Goal: Download file/media

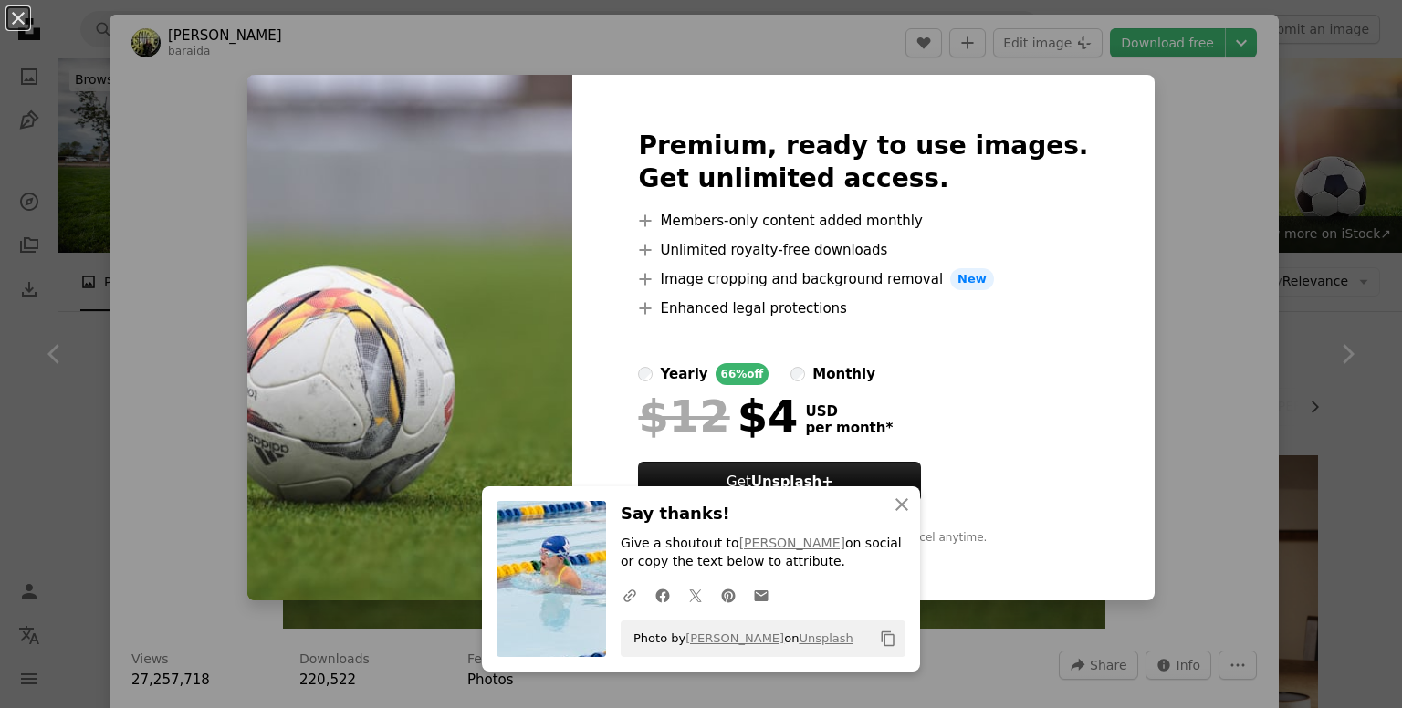
scroll to position [11, 0]
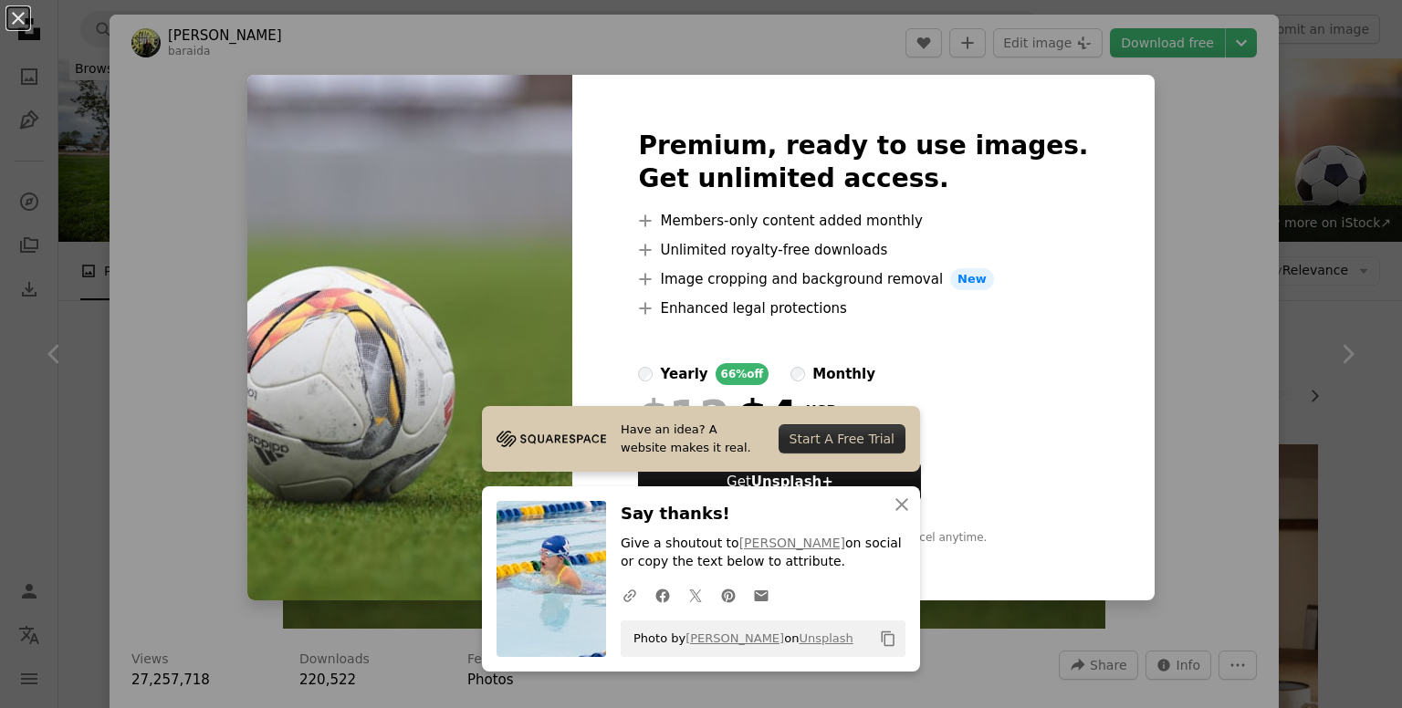
click at [1146, 173] on div "An X shape Have an idea? A website makes it real. Start A Free Trial An X shape…" at bounding box center [701, 354] width 1402 height 708
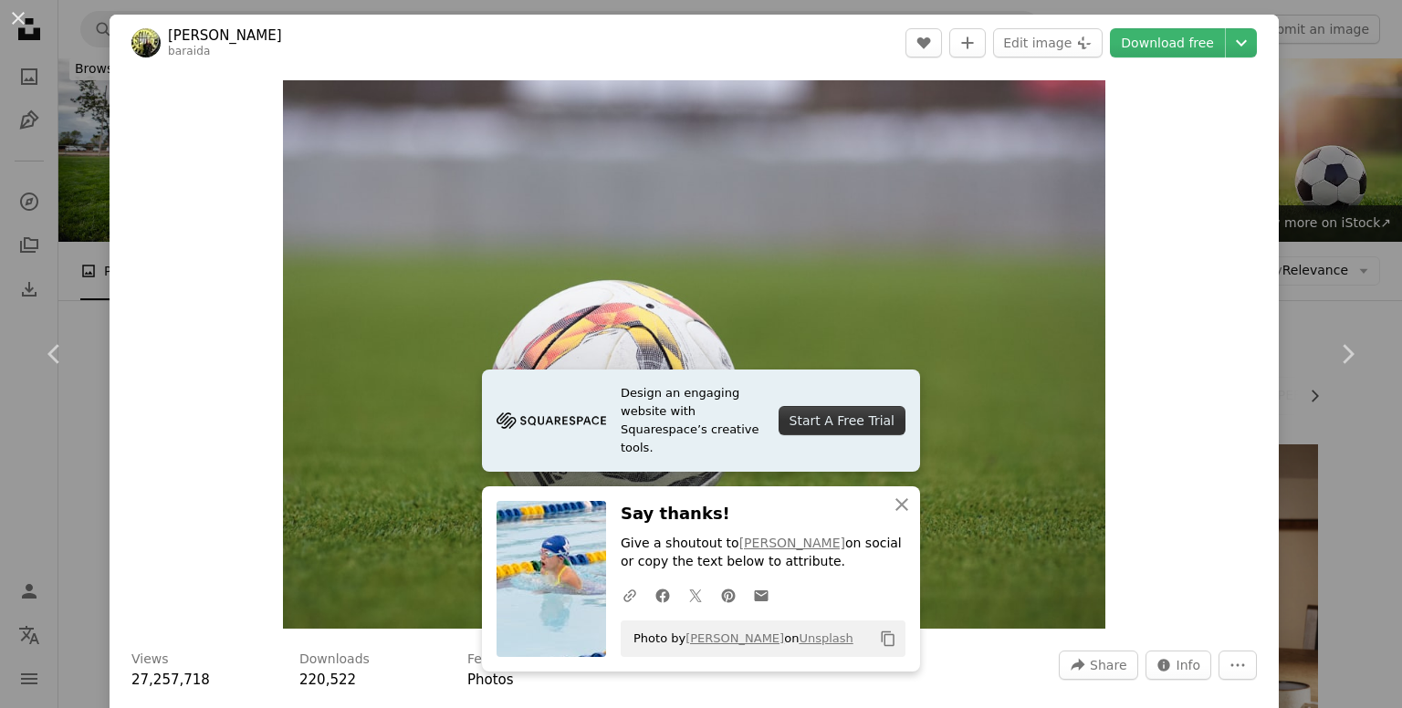
click at [1295, 118] on div "An X shape Chevron left Chevron right Design an engaging website with Squarespa…" at bounding box center [701, 354] width 1402 height 708
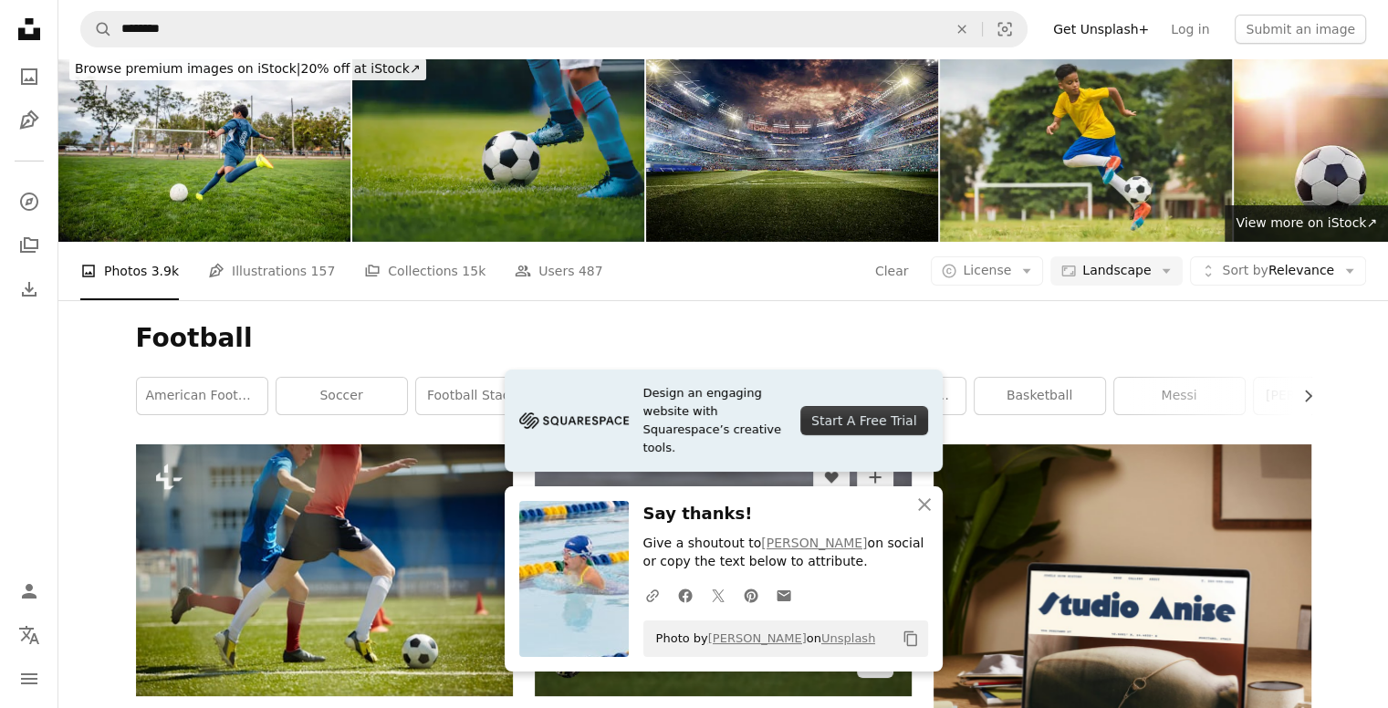
click at [754, 445] on img at bounding box center [723, 570] width 377 height 251
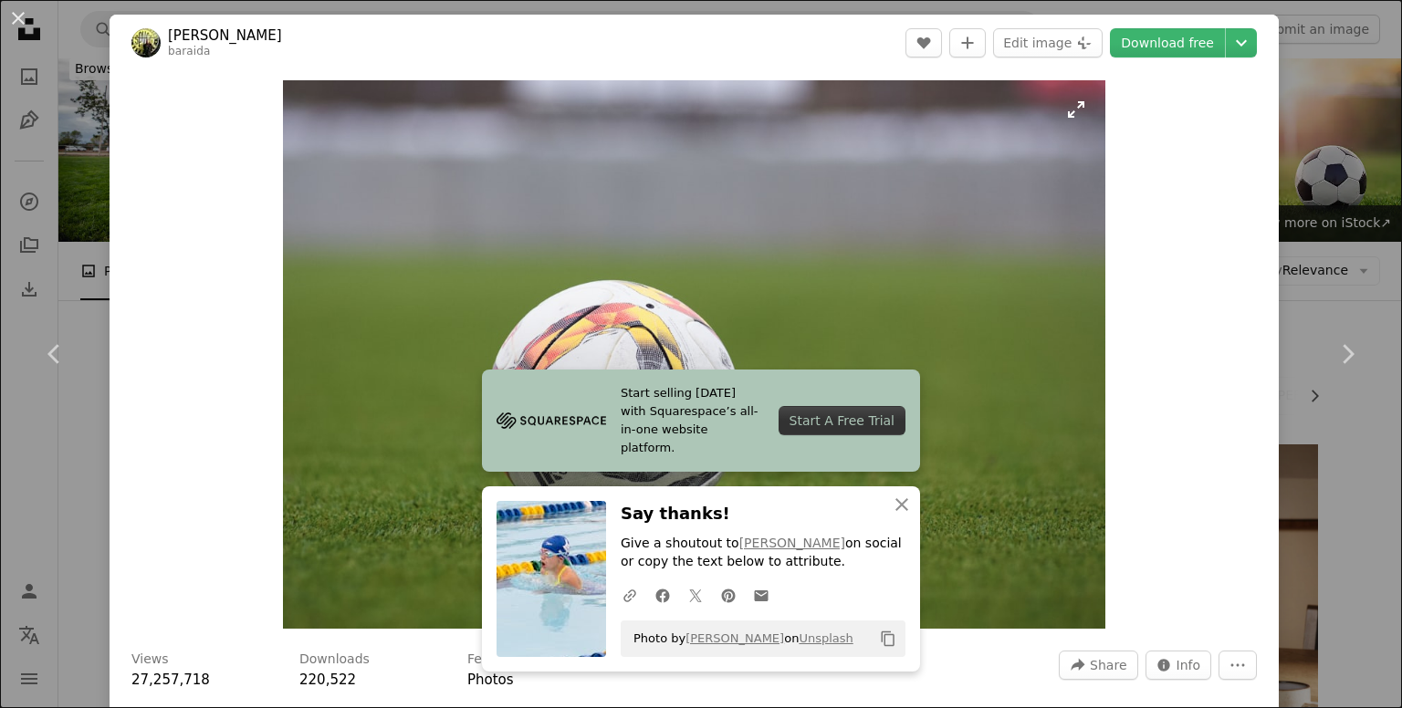
click at [1022, 527] on img "Zoom in on this image" at bounding box center [694, 354] width 823 height 549
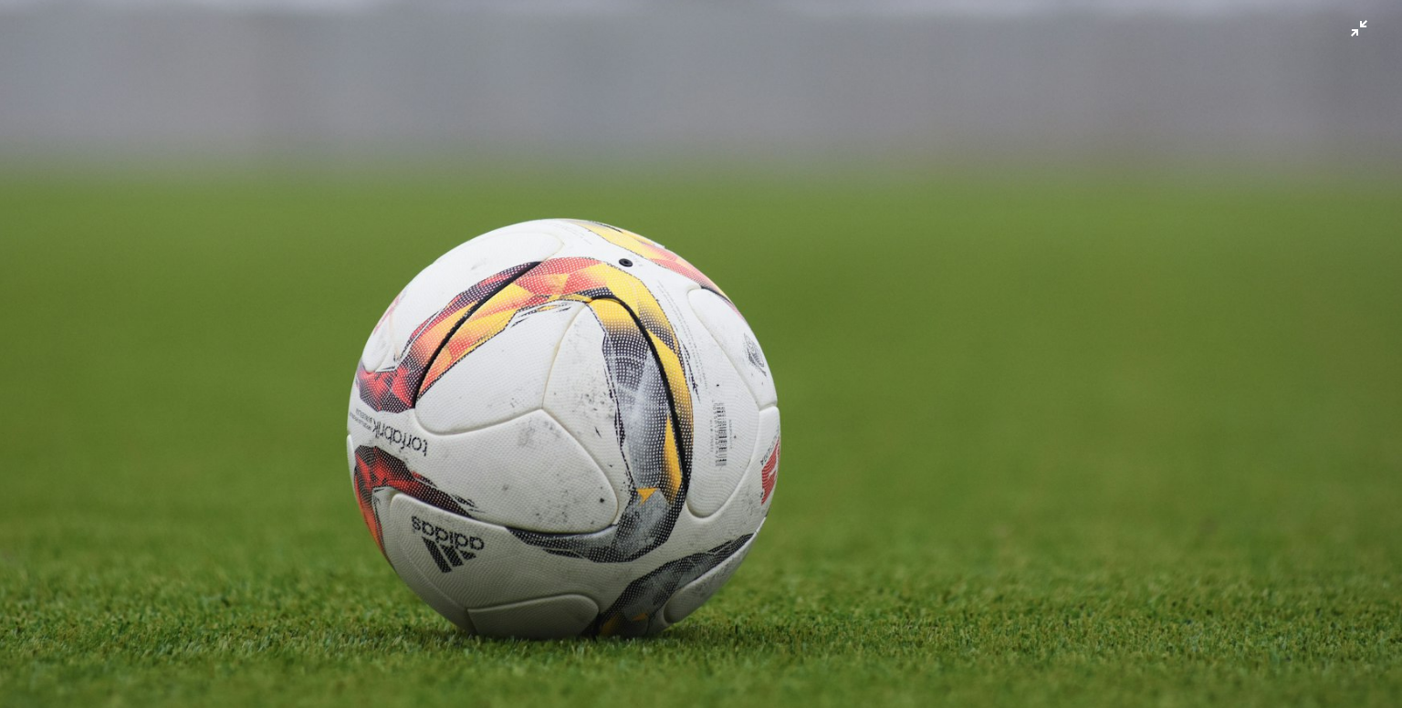
scroll to position [120, 0]
